Goal: Task Accomplishment & Management: Manage account settings

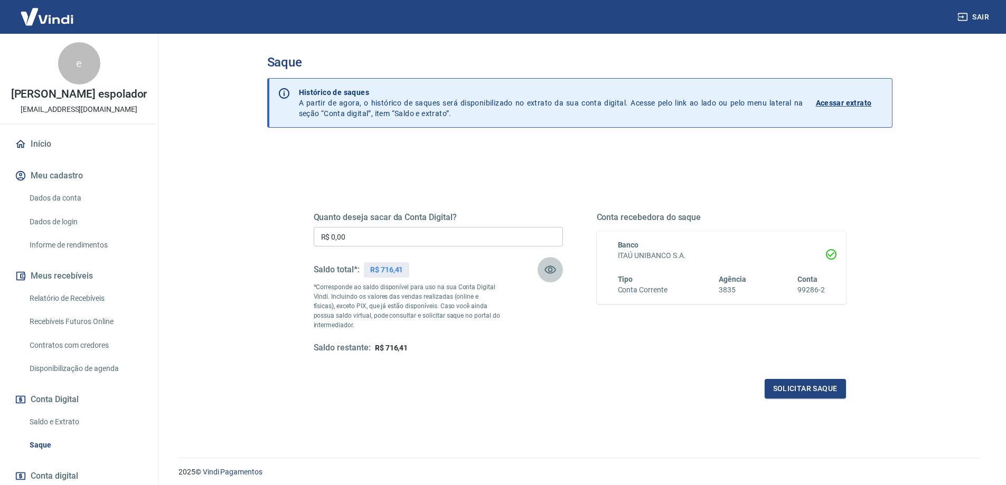
click at [542, 268] on button "button" at bounding box center [549, 269] width 25 height 25
click at [471, 243] on input "R$ 0,00" at bounding box center [438, 237] width 249 height 20
type input "R$ 716,41"
click at [390, 216] on h5 "Quanto deseja sacar da Conta Digital?" at bounding box center [438, 217] width 249 height 11
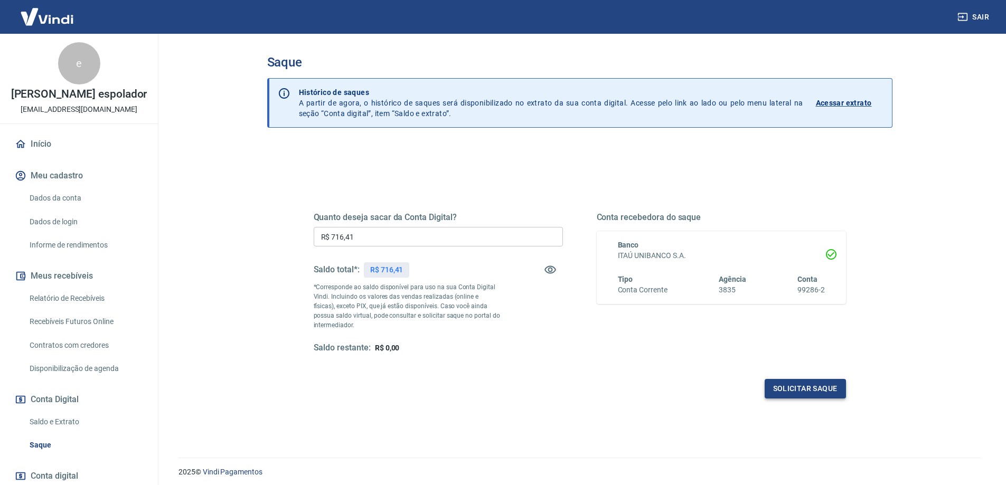
click at [823, 393] on button "Solicitar saque" at bounding box center [804, 389] width 81 height 20
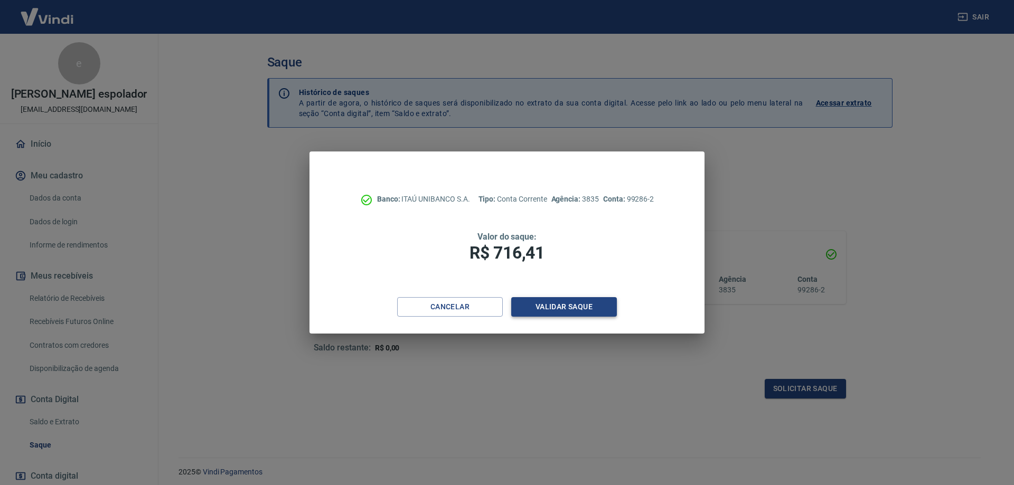
click at [593, 300] on button "Validar saque" at bounding box center [564, 307] width 106 height 20
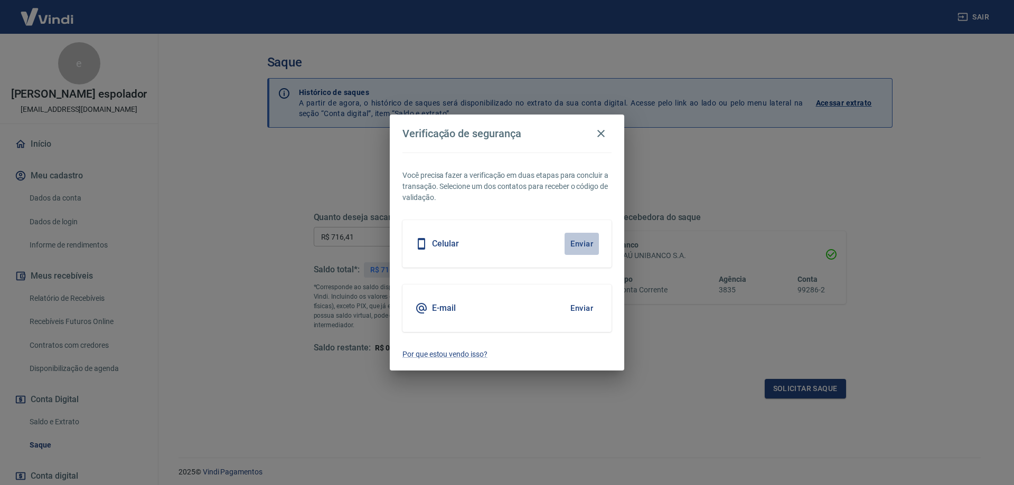
click at [573, 243] on button "Enviar" at bounding box center [581, 244] width 34 height 22
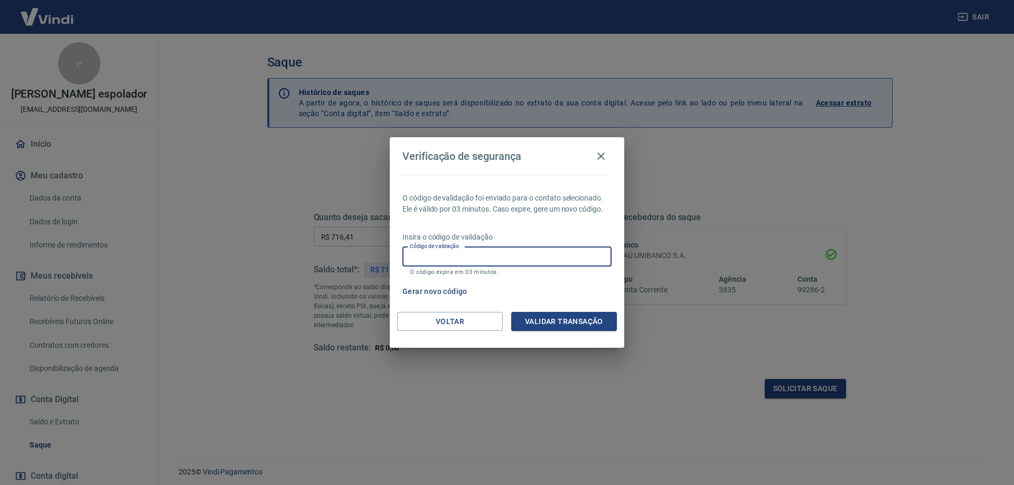
click at [567, 259] on input "Código de validação" at bounding box center [506, 257] width 209 height 20
click at [571, 316] on button "Validar transação" at bounding box center [564, 322] width 106 height 20
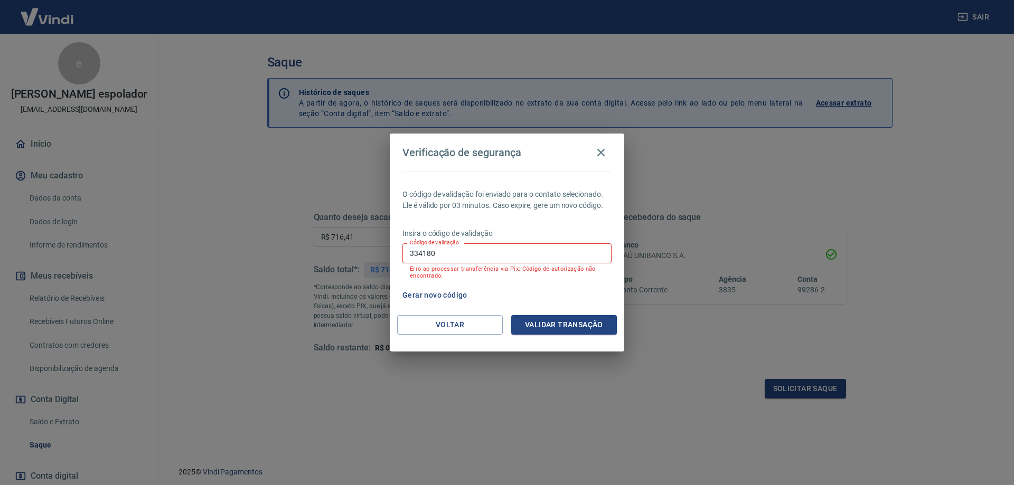
click at [458, 247] on input "334180" at bounding box center [506, 253] width 209 height 20
type input "557383"
click at [577, 318] on button "Validar transação" at bounding box center [564, 325] width 106 height 20
